Goal: Obtain resource: Download file/media

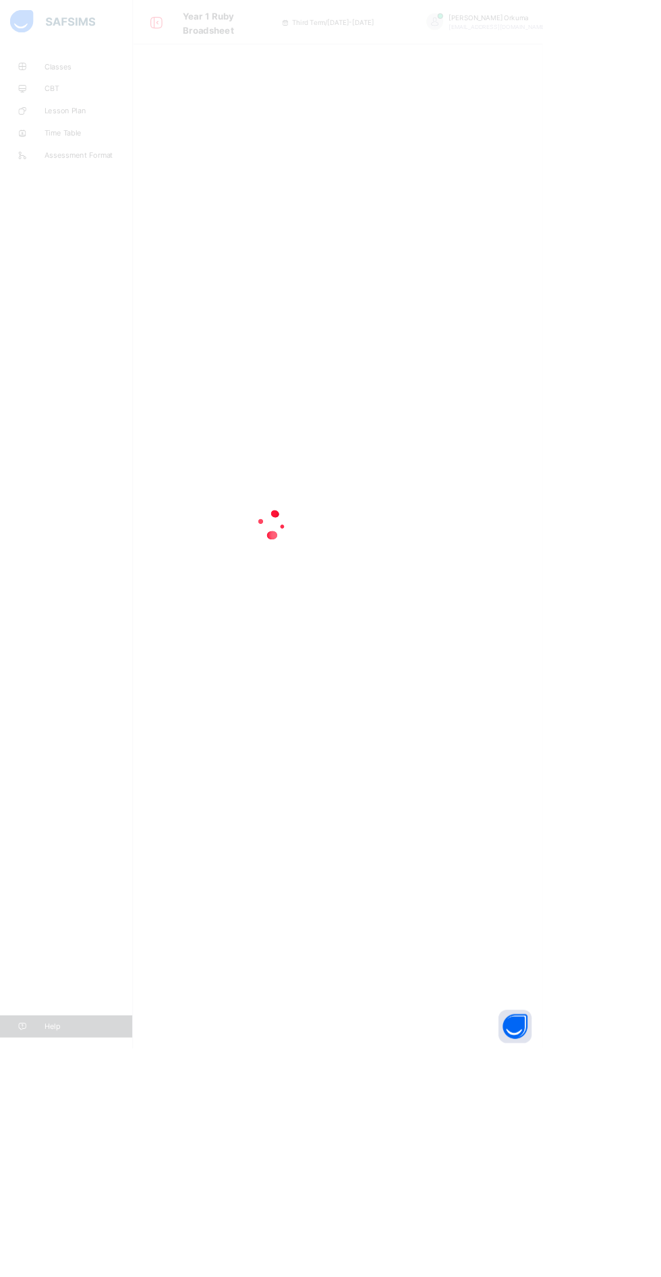
click at [360, 685] on div at bounding box center [330, 638] width 661 height 1277
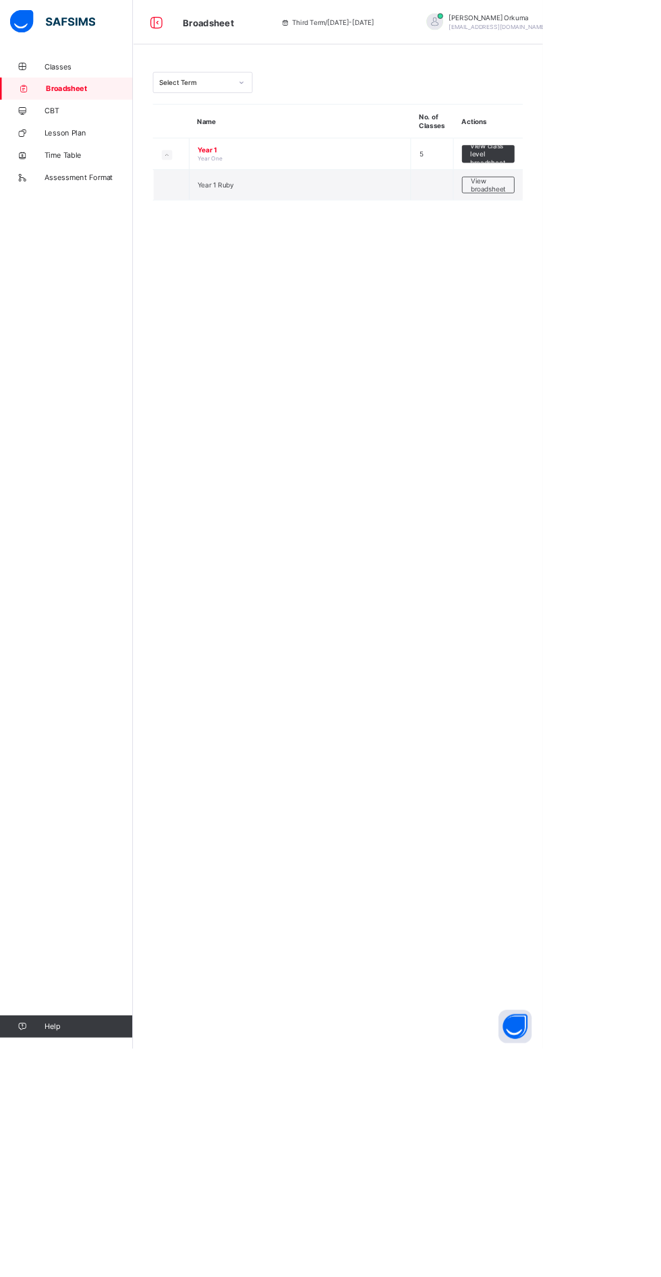
click at [603, 223] on span "View broadsheet" at bounding box center [594, 225] width 42 height 20
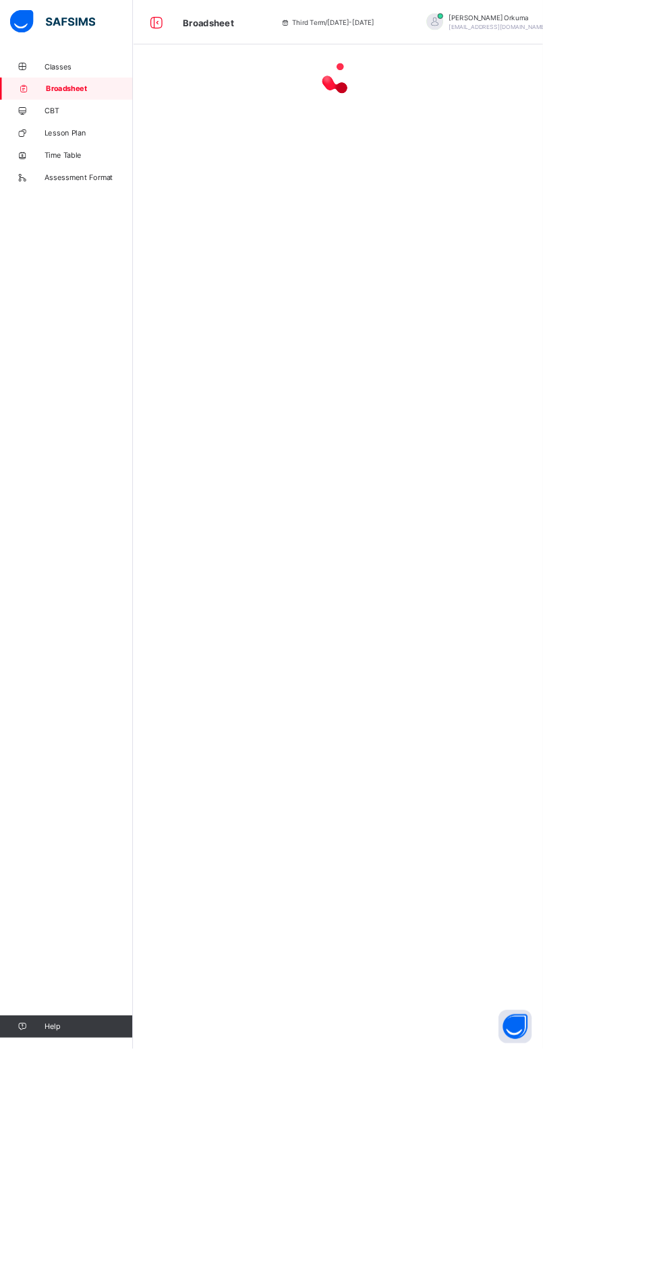
click at [600, 126] on span "Logout" at bounding box center [644, 133] width 89 height 16
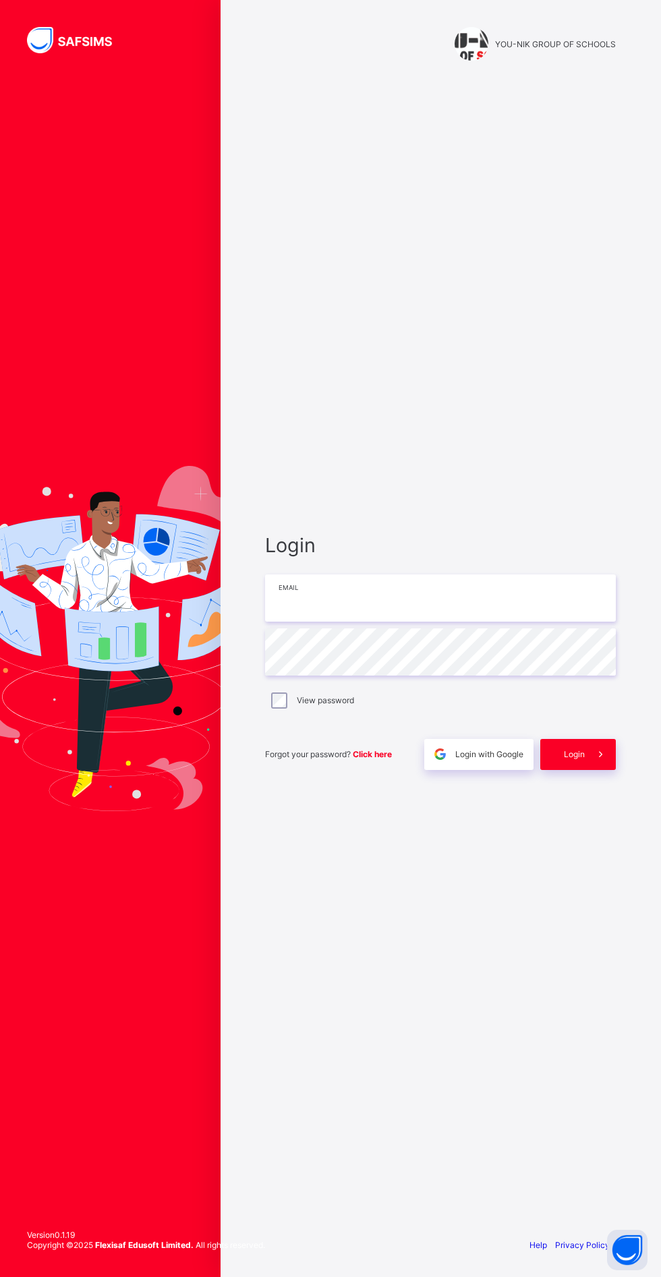
click at [462, 621] on input "email" at bounding box center [440, 597] width 350 height 47
click at [344, 621] on input "email" at bounding box center [440, 597] width 350 height 47
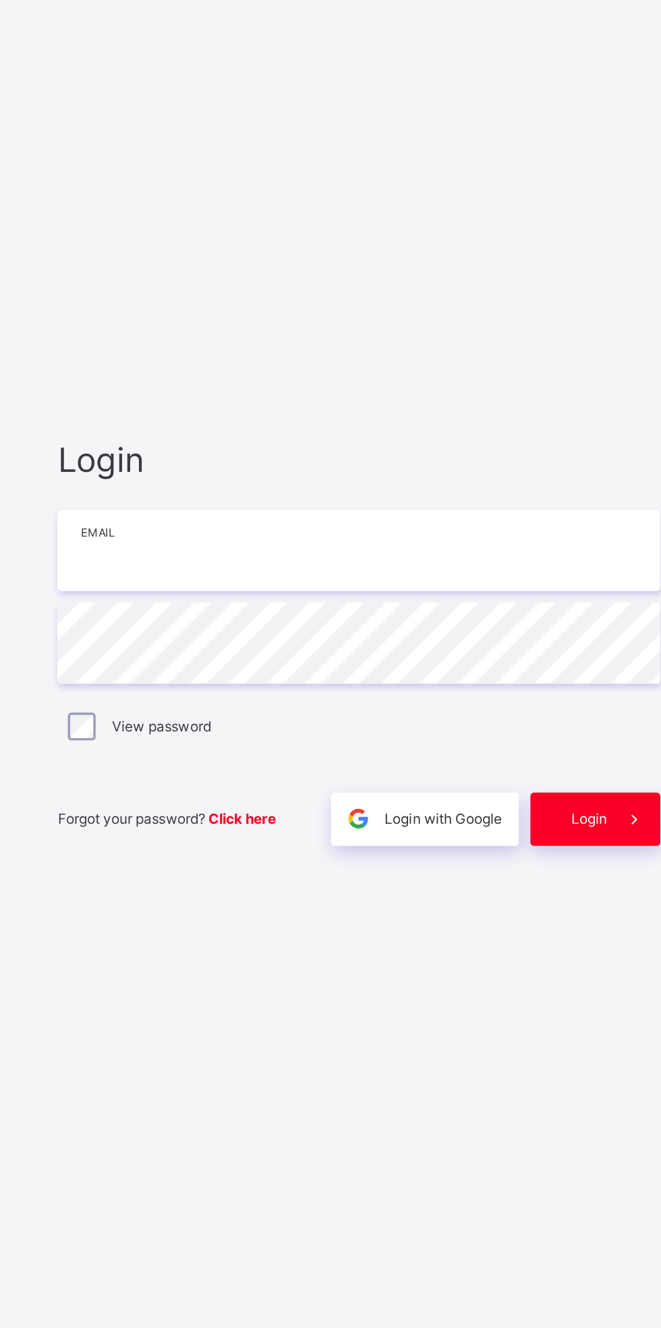
click at [324, 647] on input "email" at bounding box center [440, 623] width 350 height 47
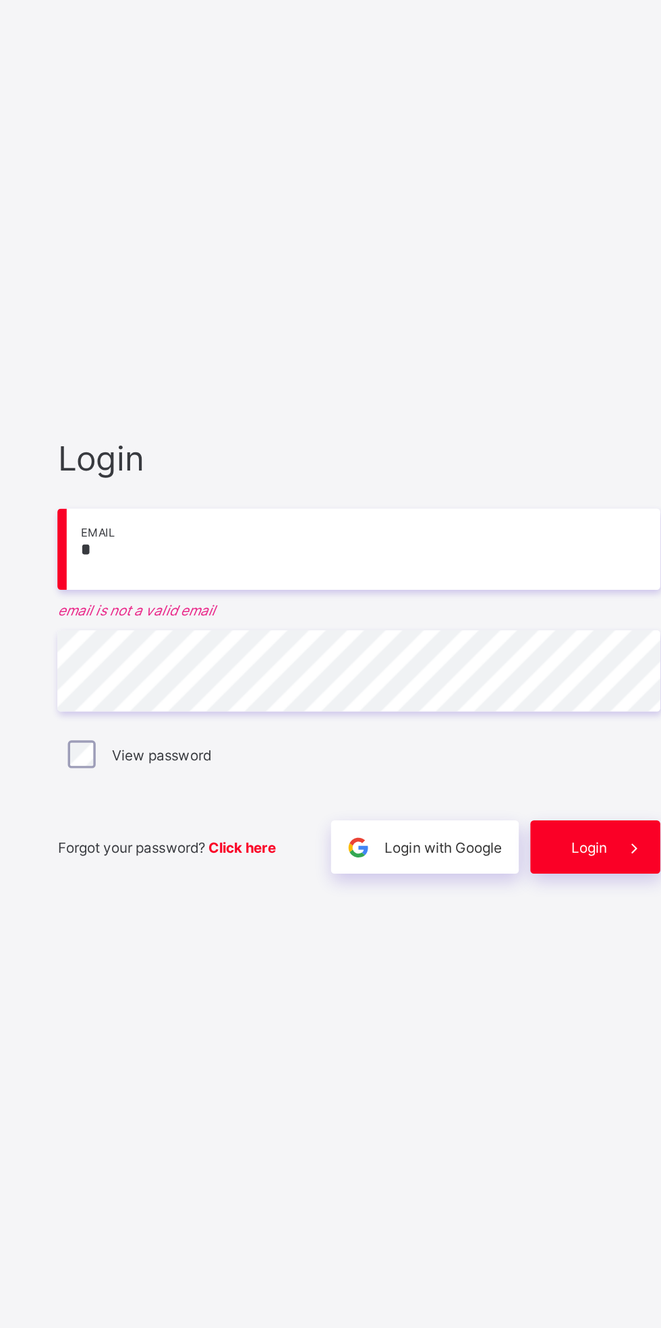
type input "**********"
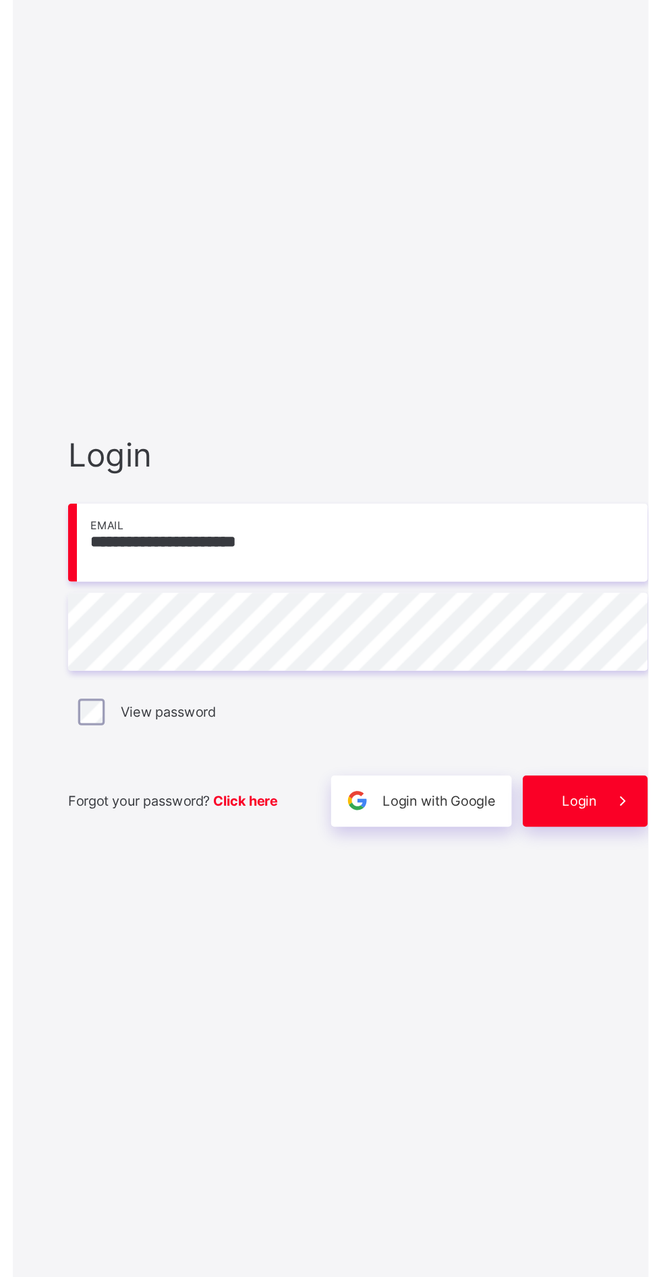
scroll to position [8, 0]
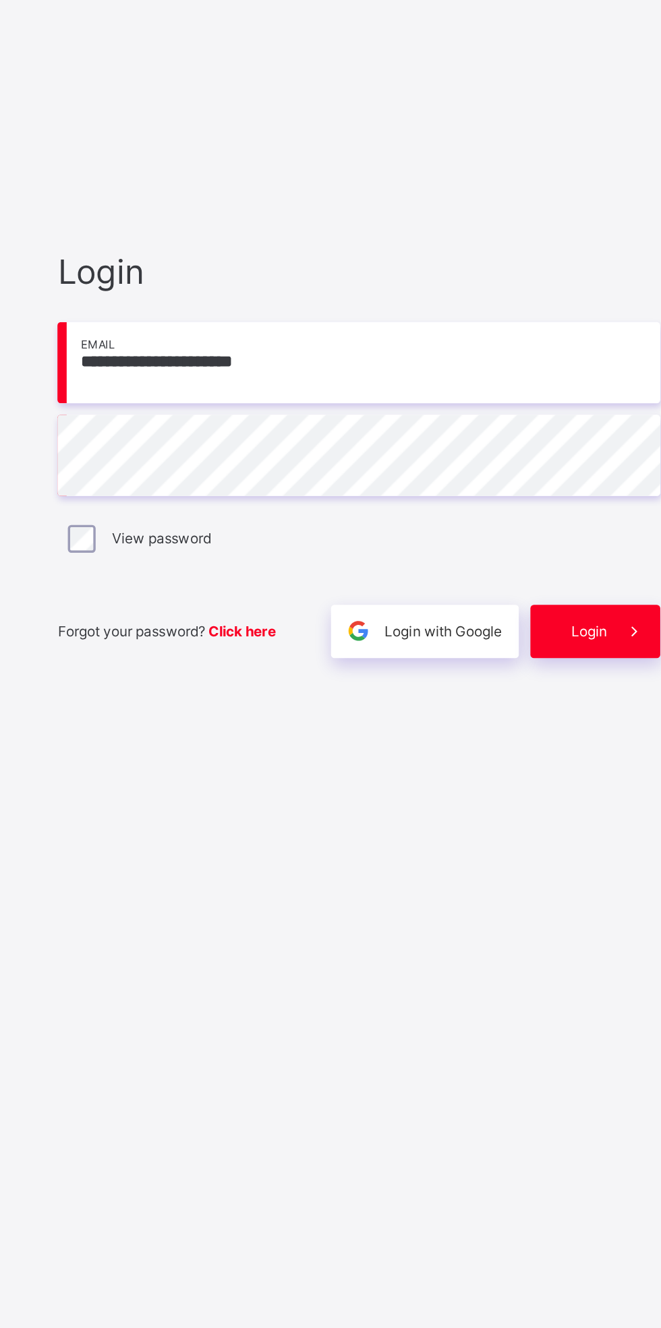
click at [583, 785] on span "Login" at bounding box center [573, 779] width 21 height 10
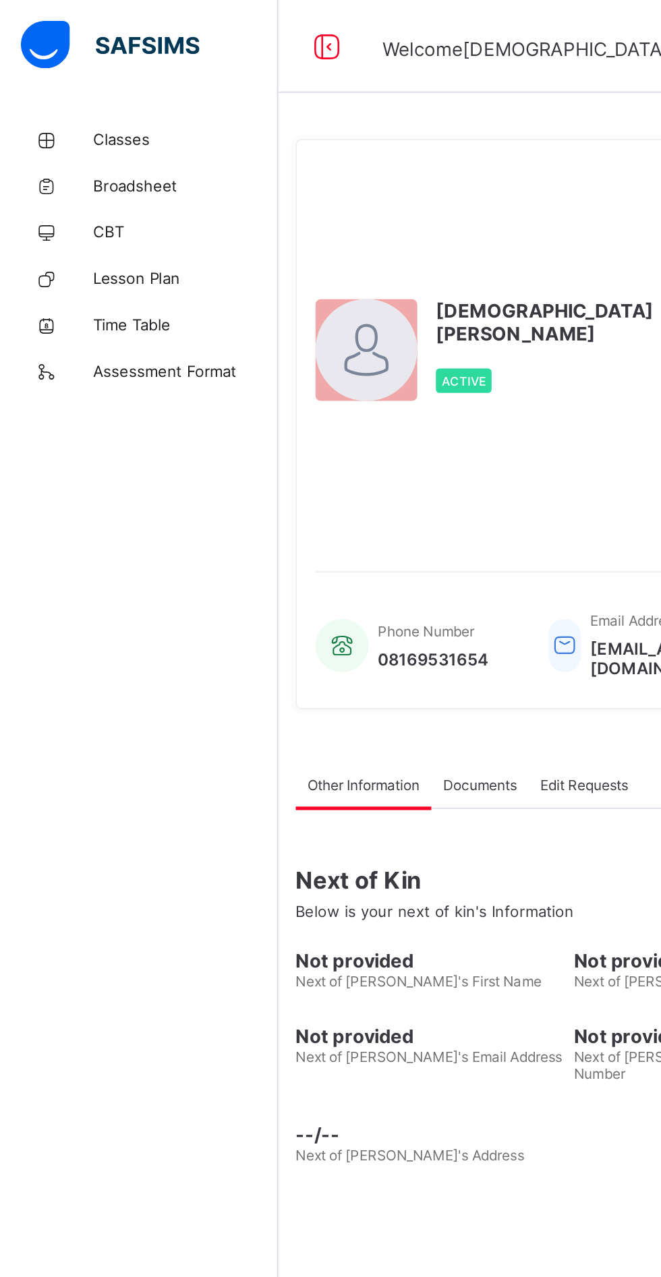
click at [92, 106] on span "Broadsheet" at bounding box center [108, 107] width 108 height 11
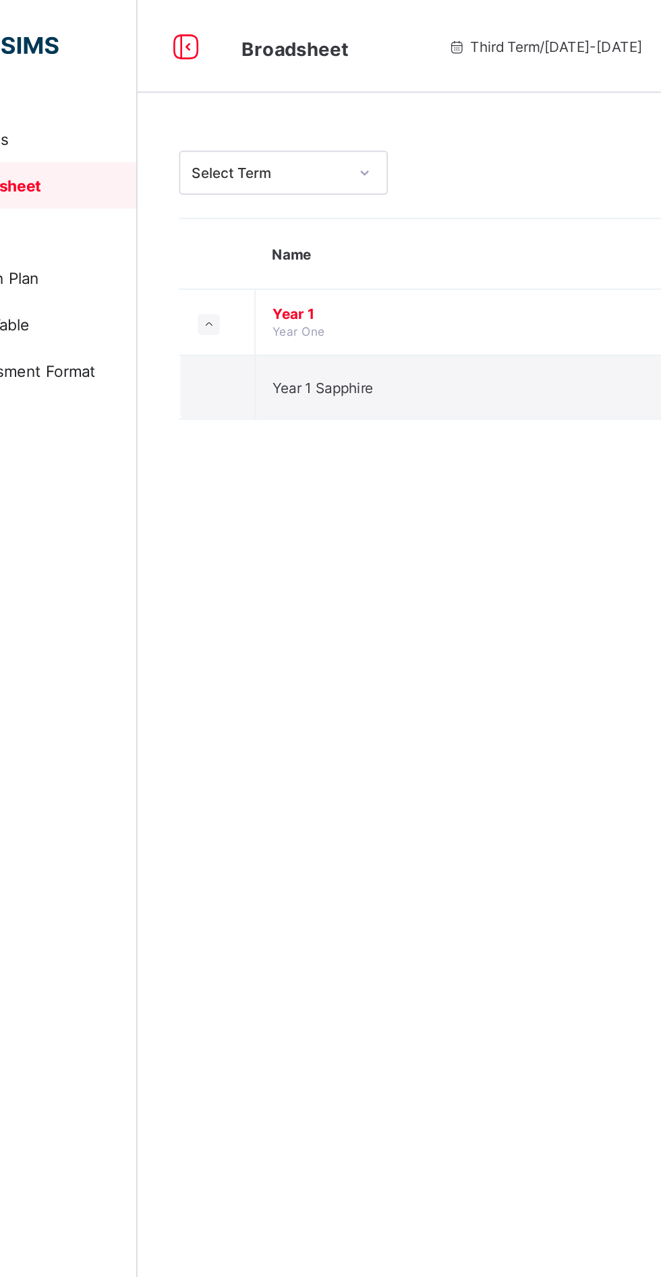
click at [308, 220] on td "Year 1 Sapphire" at bounding box center [365, 225] width 270 height 37
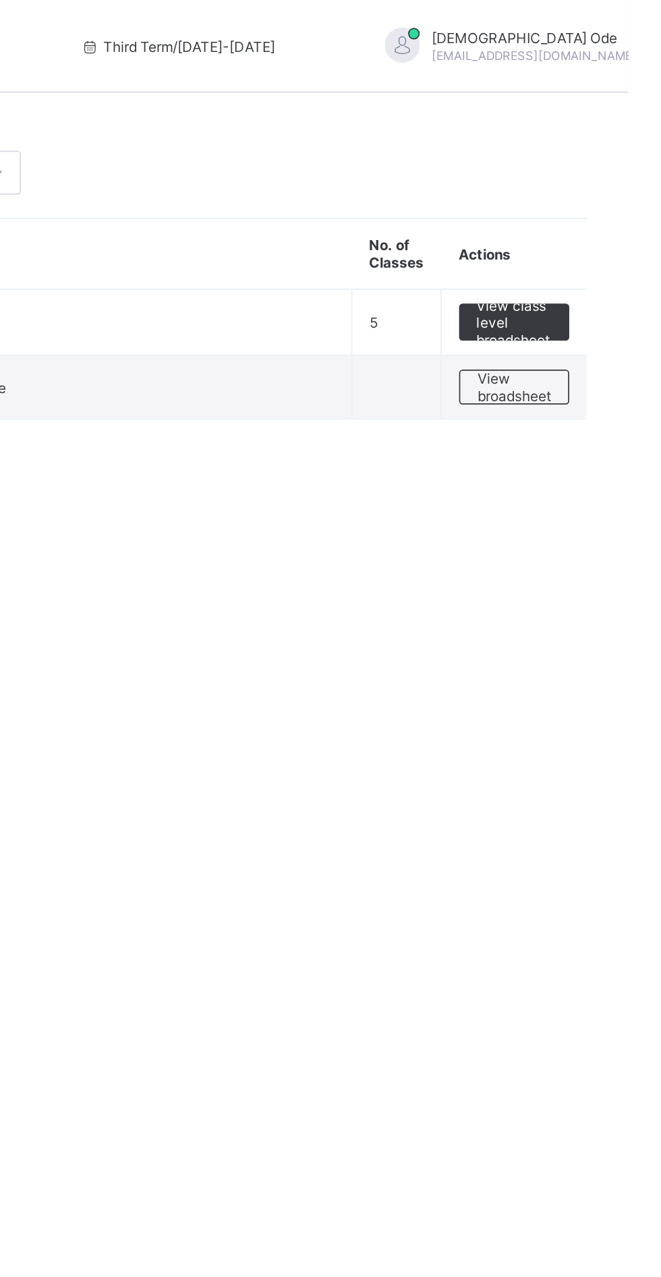
click at [598, 187] on span "View class level broadsheet" at bounding box center [594, 188] width 44 height 30
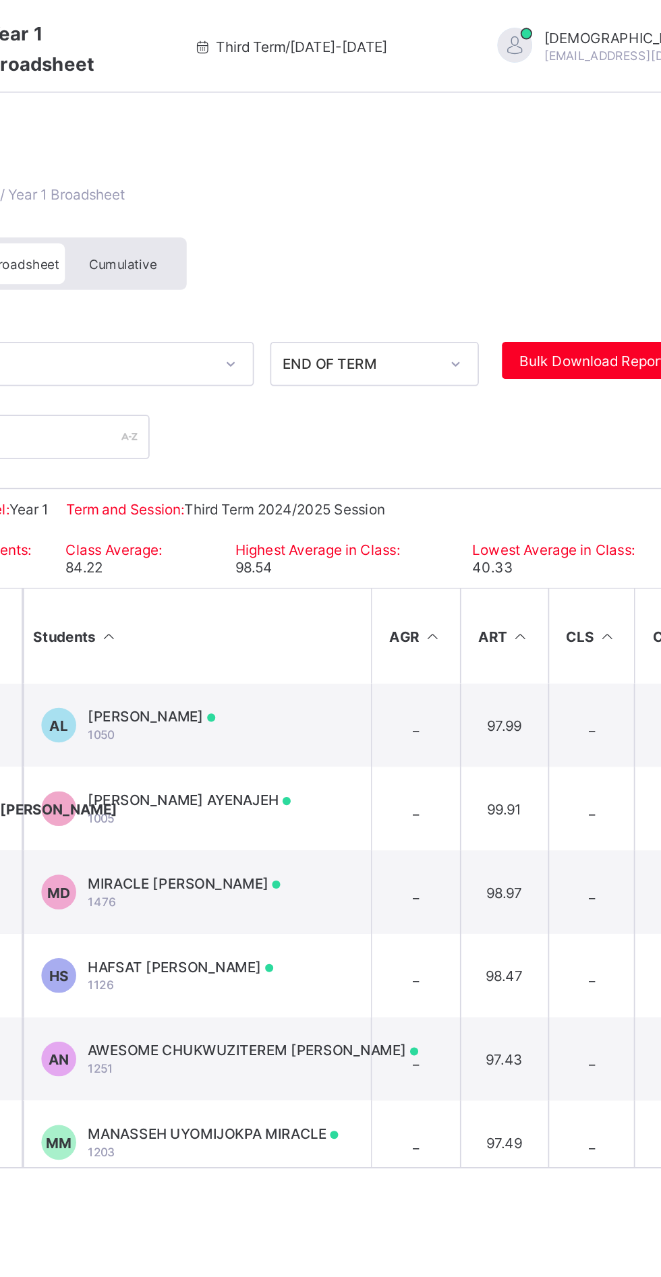
click at [388, 420] on td "AL AXELL EPEYEME LUKA 1050" at bounding box center [344, 422] width 202 height 49
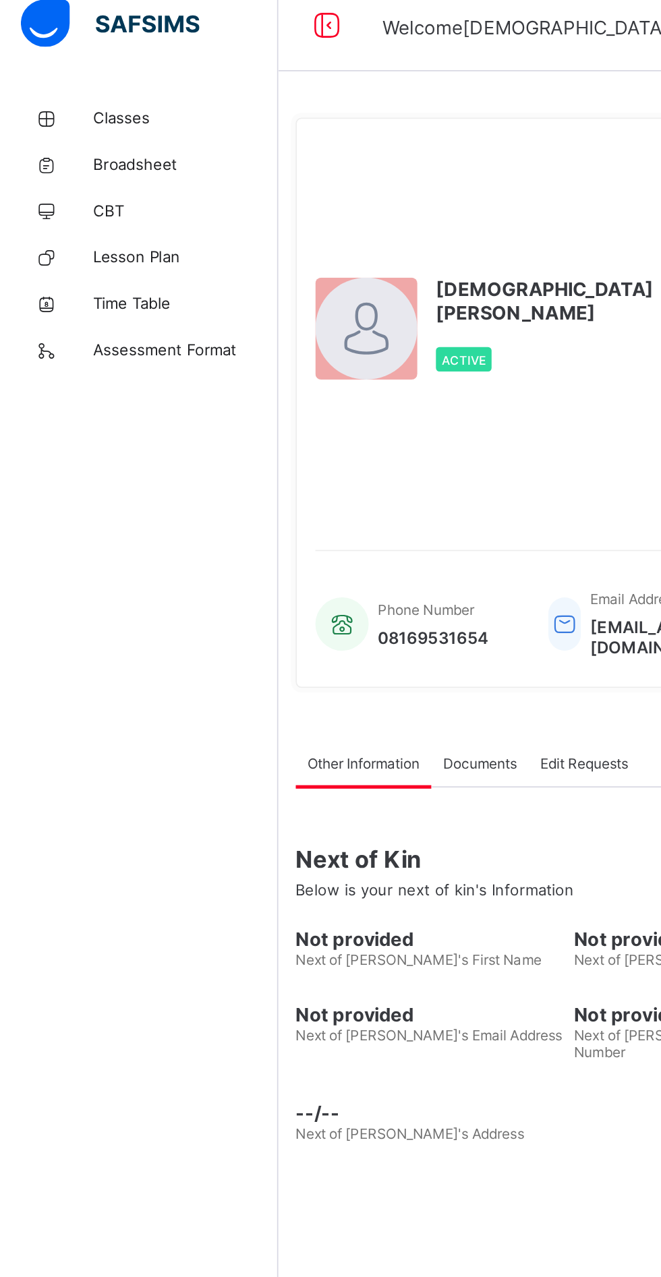
click at [78, 107] on span "Broadsheet" at bounding box center [108, 107] width 108 height 11
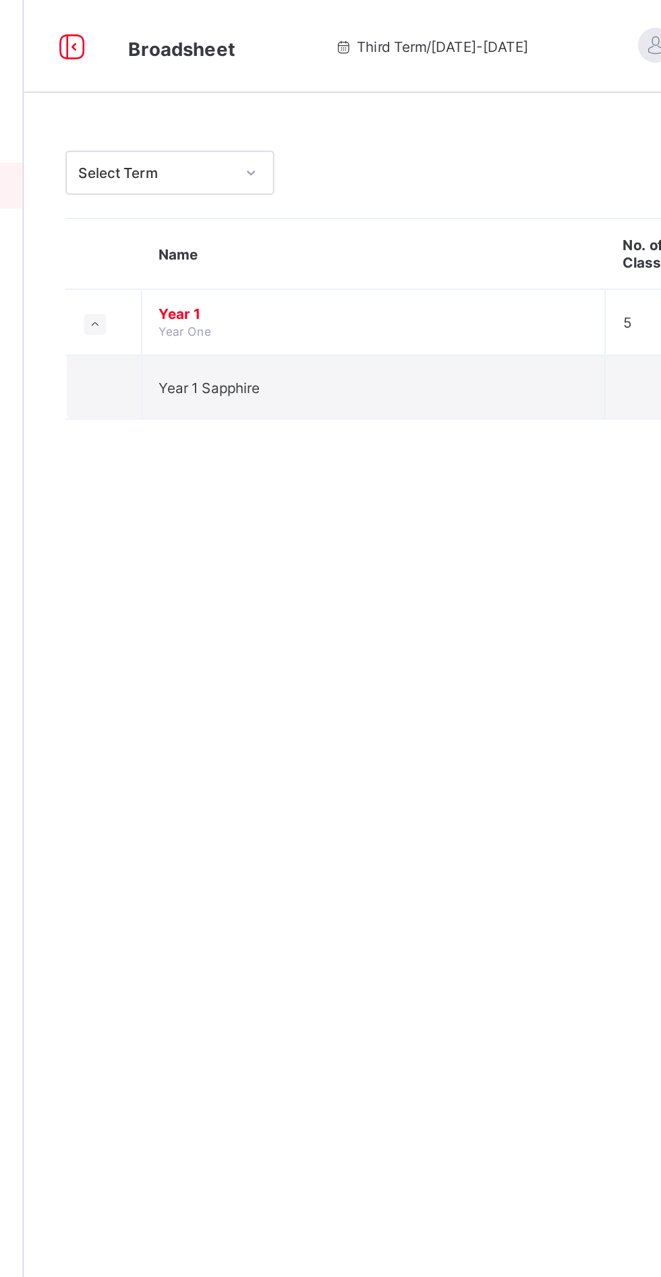
click at [348, 239] on td "Year 1 Sapphire" at bounding box center [365, 225] width 270 height 37
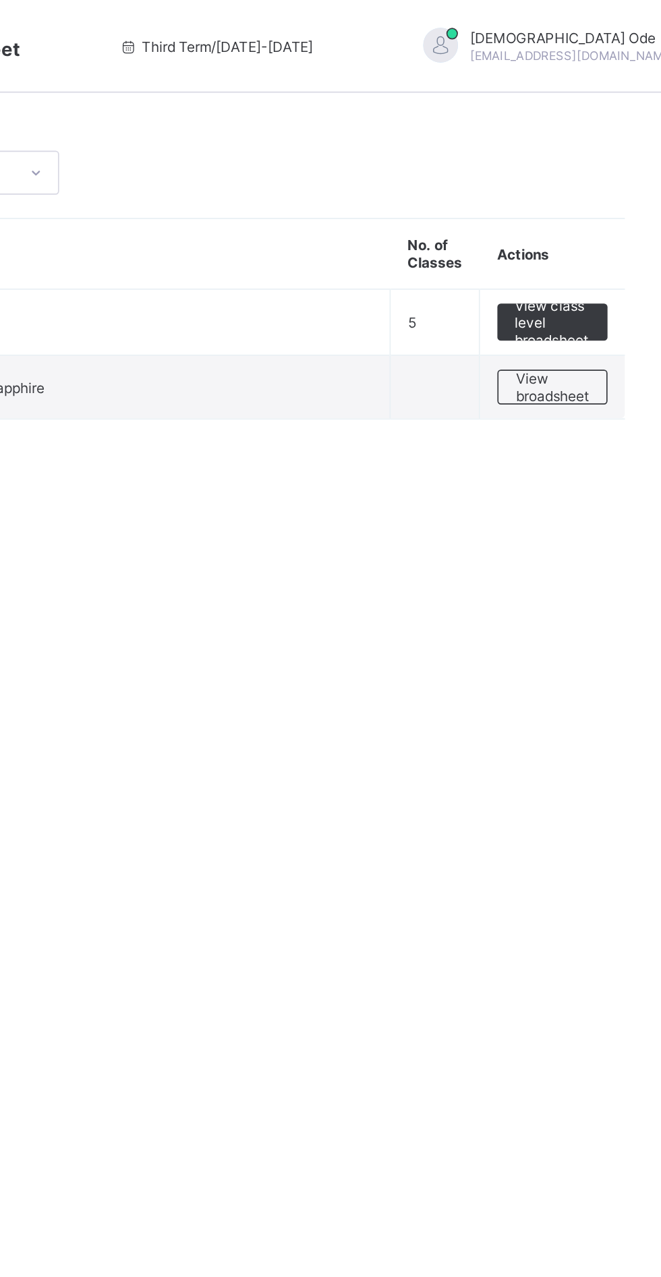
click at [602, 186] on span "View class level broadsheet" at bounding box center [594, 188] width 44 height 30
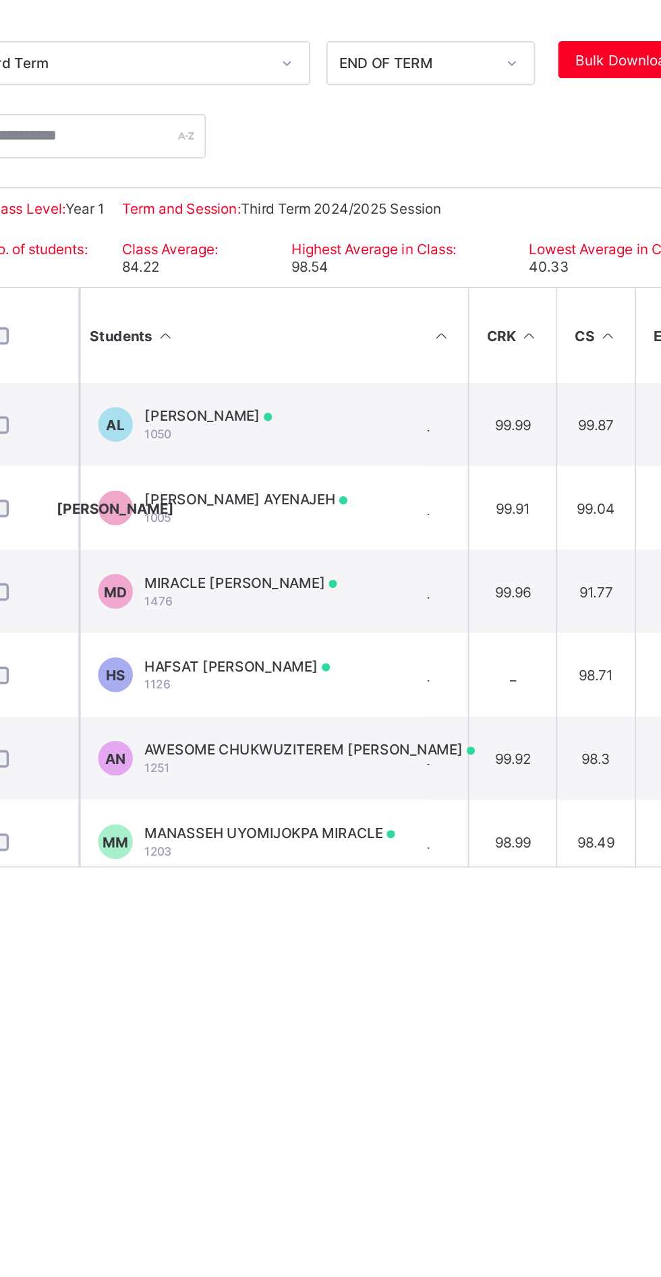
scroll to position [0, 183]
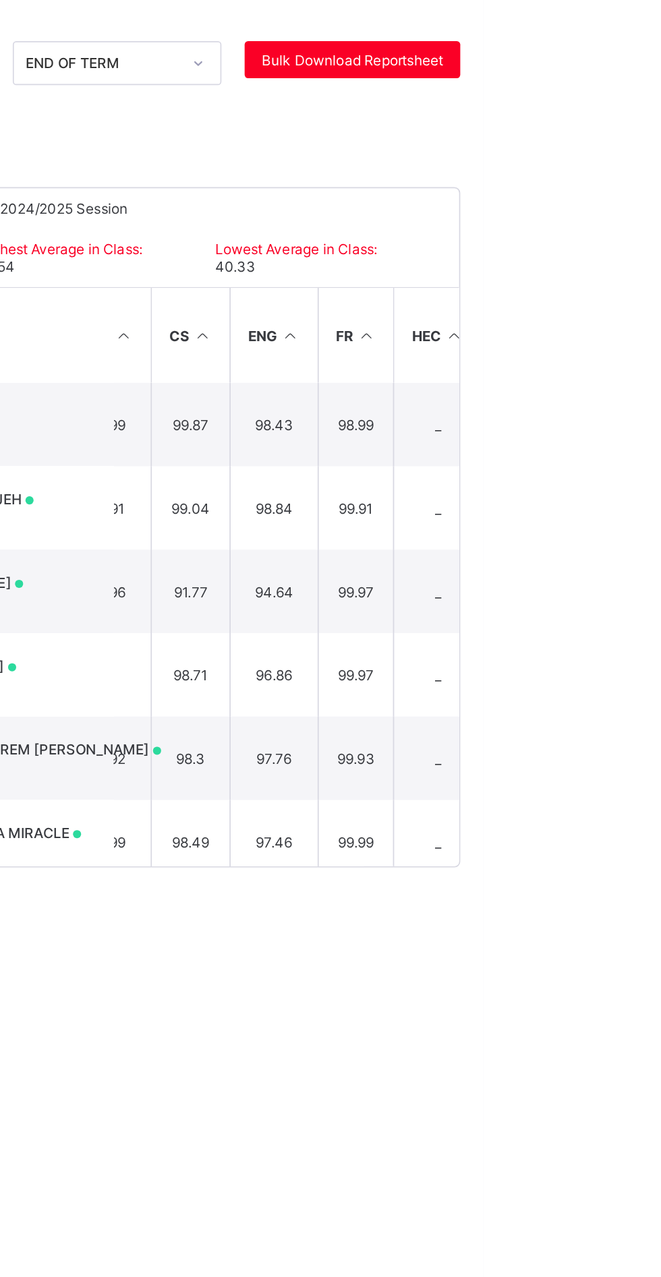
click at [565, 206] on span "Bulk Download Reportsheet" at bounding box center [584, 210] width 105 height 10
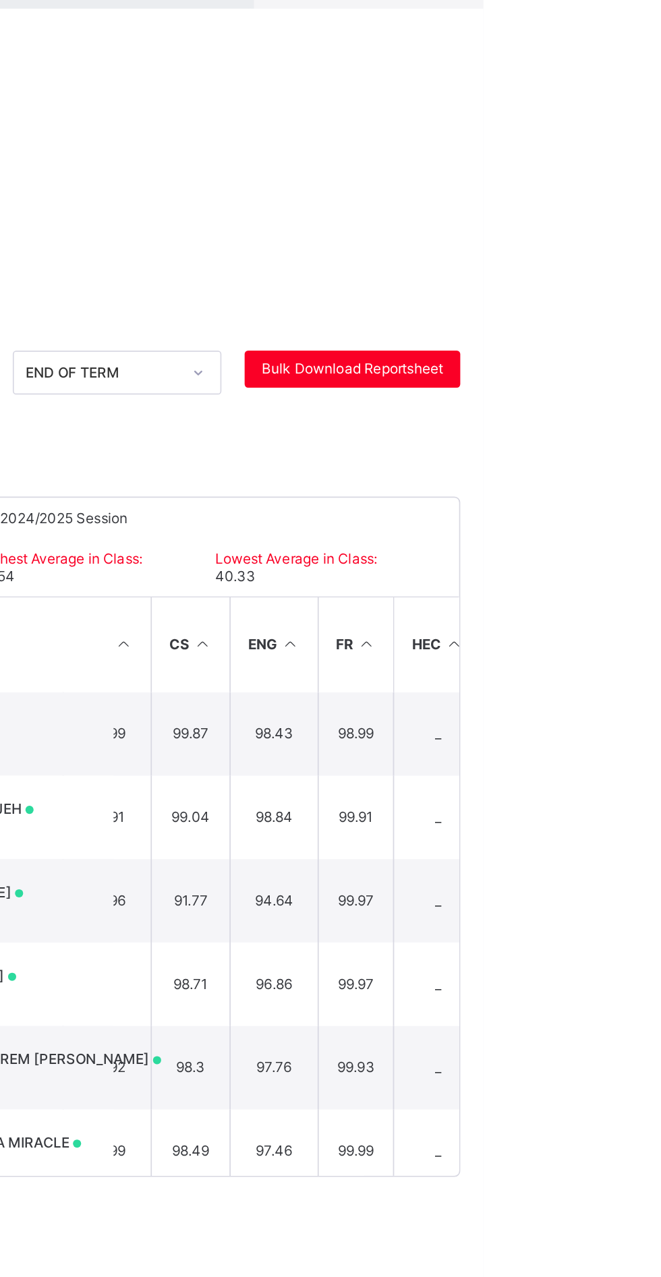
click at [509, 36] on div "×" at bounding box center [507, 24] width 13 height 23
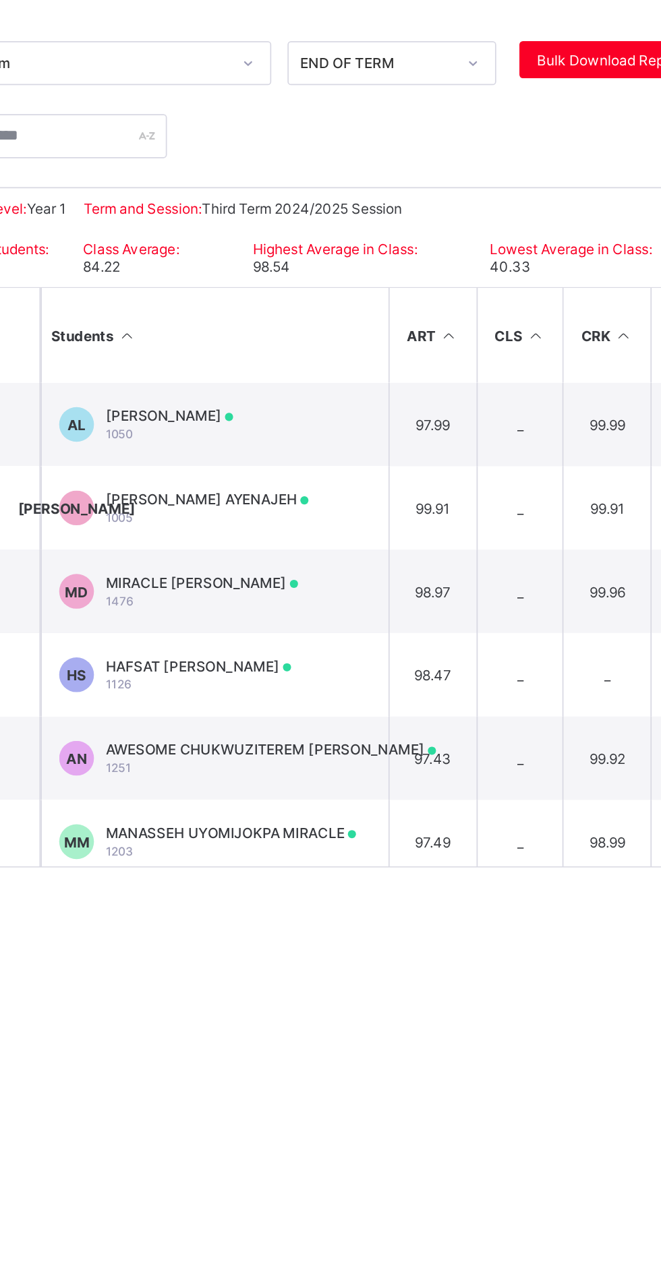
scroll to position [0, 51]
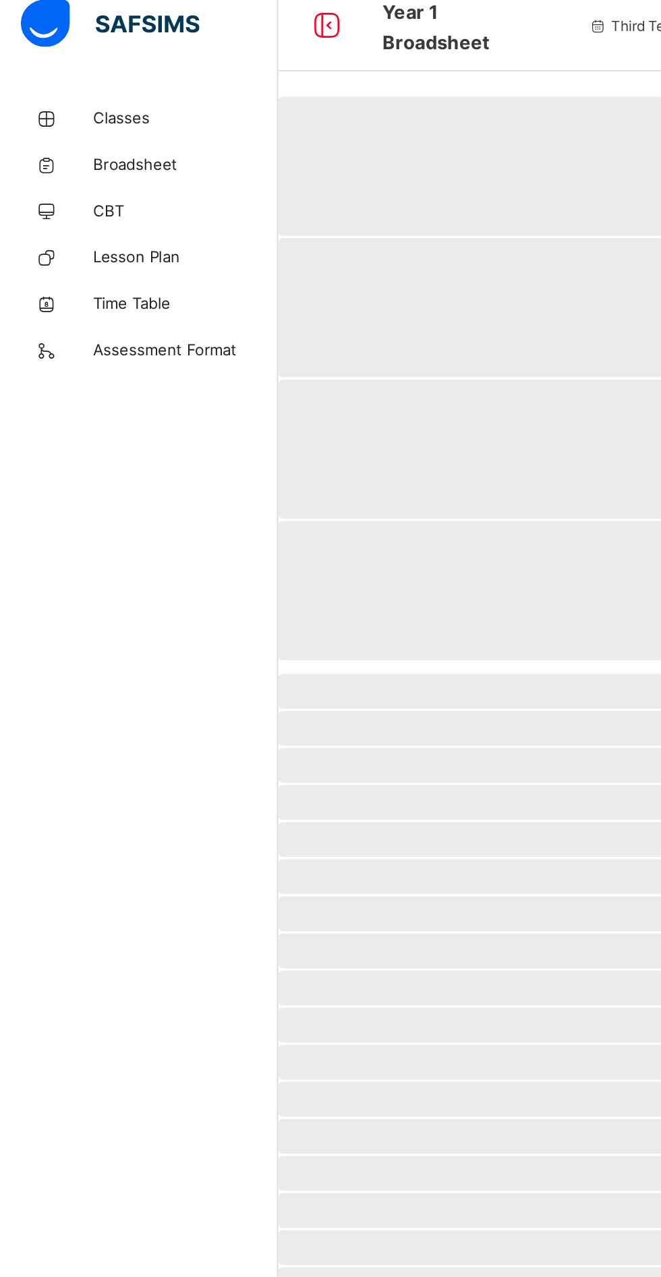
click at [74, 107] on span "Broadsheet" at bounding box center [108, 107] width 108 height 11
click at [75, 106] on span "Broadsheet" at bounding box center [108, 107] width 108 height 11
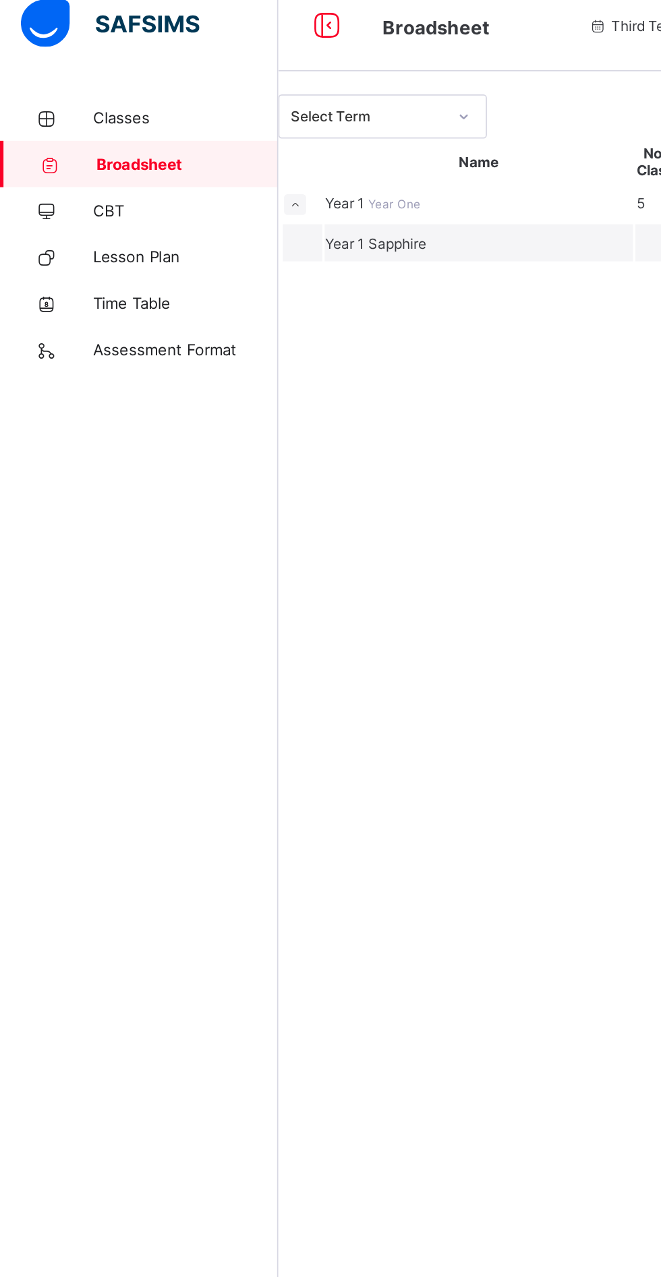
click at [248, 159] on span "Year 1 Sapphire" at bounding box center [218, 154] width 59 height 10
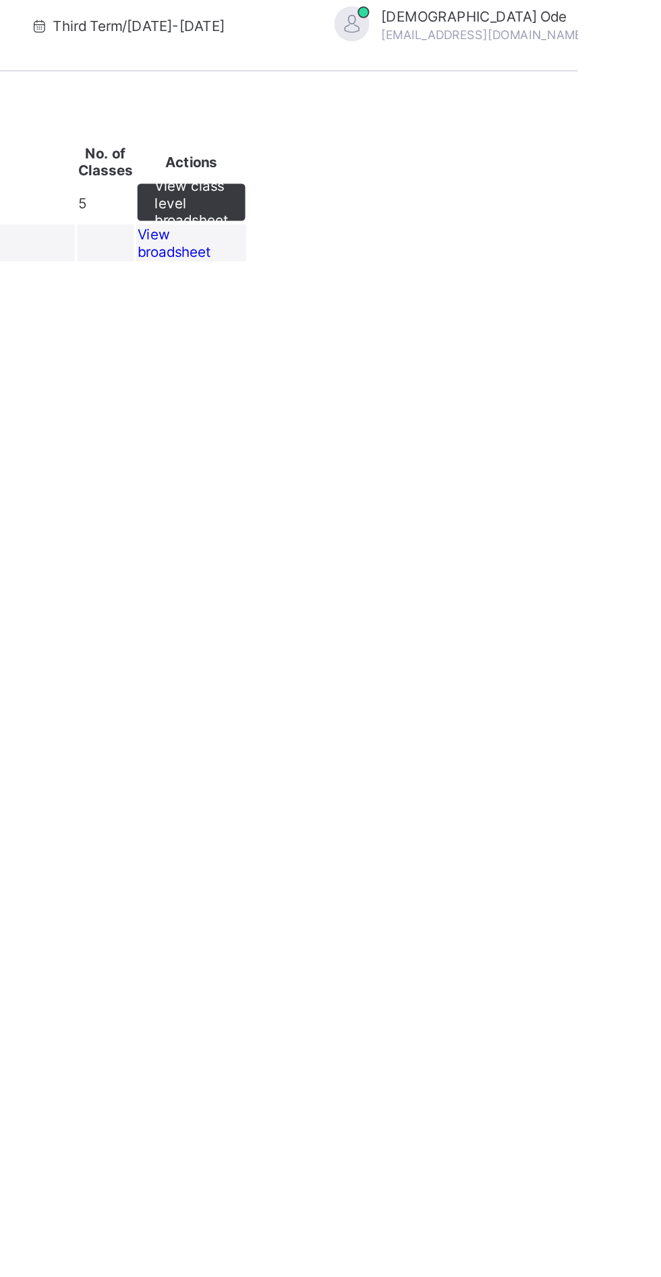
click at [447, 164] on span "View broadsheet" at bounding box center [425, 154] width 42 height 20
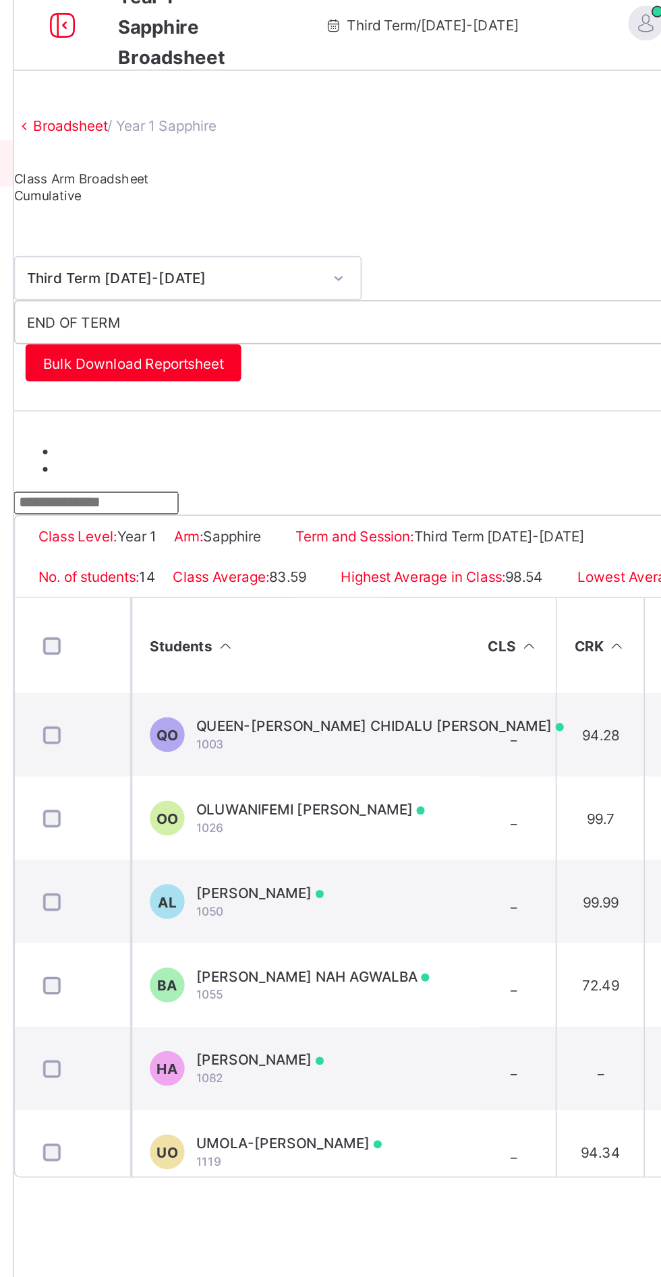
scroll to position [0, 94]
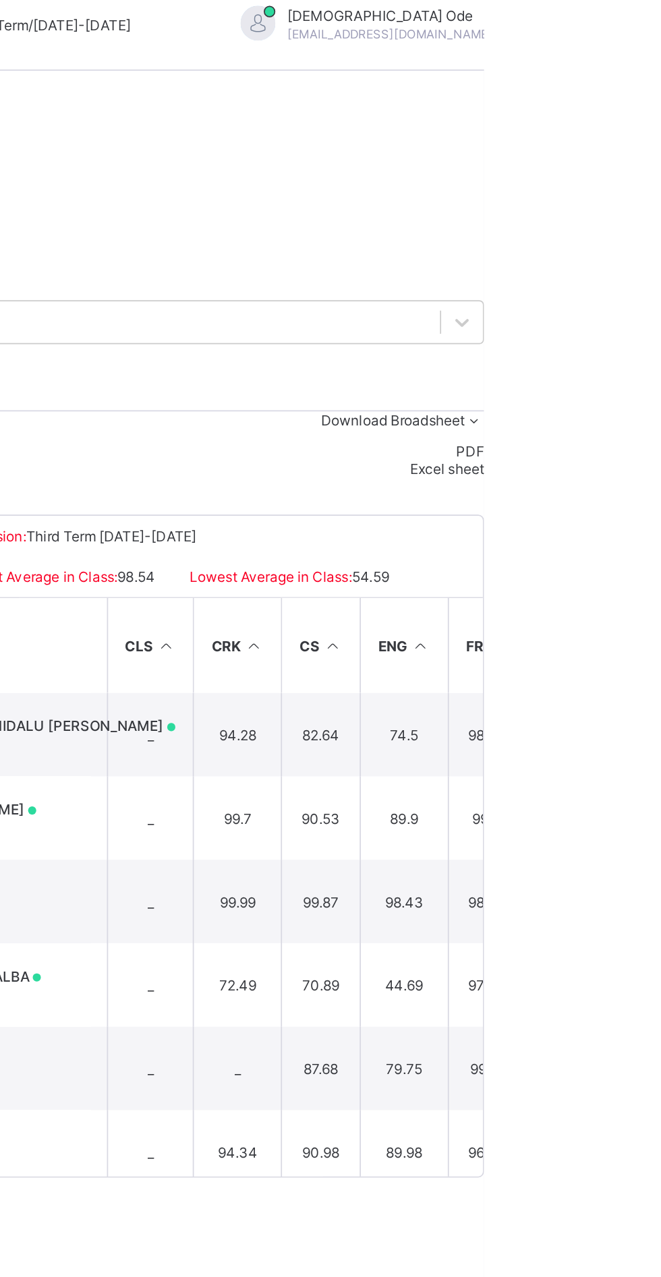
click at [600, 260] on span "Download Broadsheet" at bounding box center [608, 257] width 84 height 10
click at [284, 219] on span "Bulk Download Reportsheet" at bounding box center [231, 224] width 105 height 10
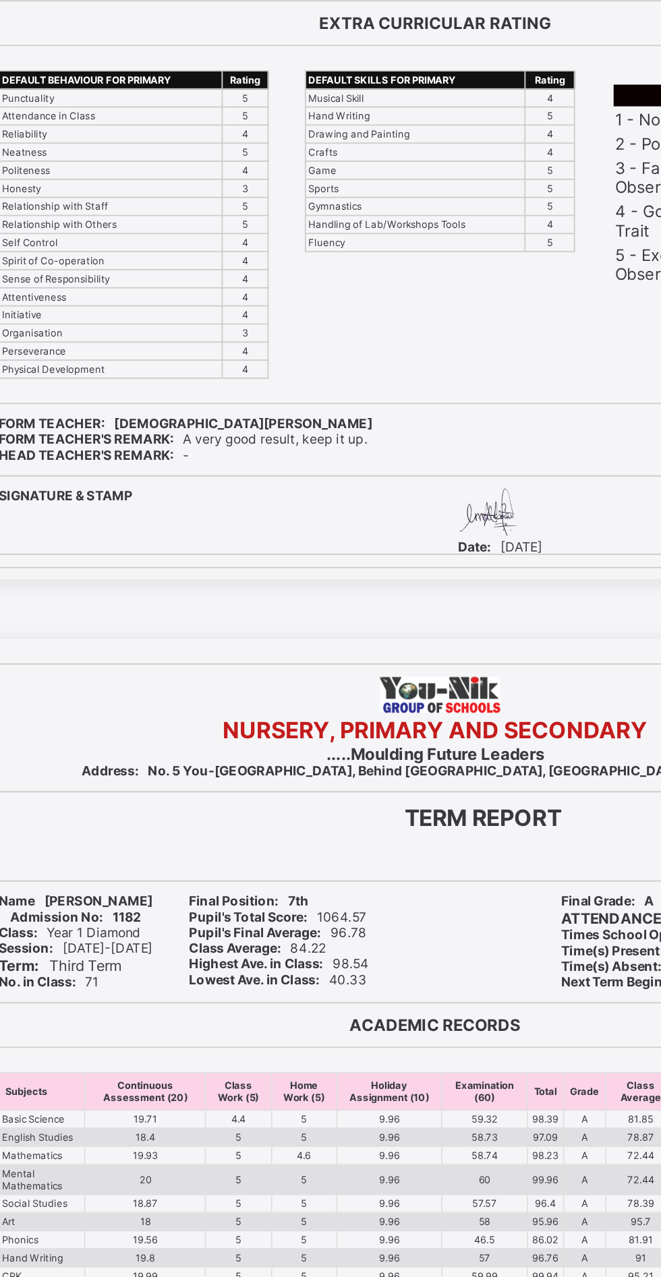
scroll to position [1514, 0]
